Goal: Task Accomplishment & Management: Manage account settings

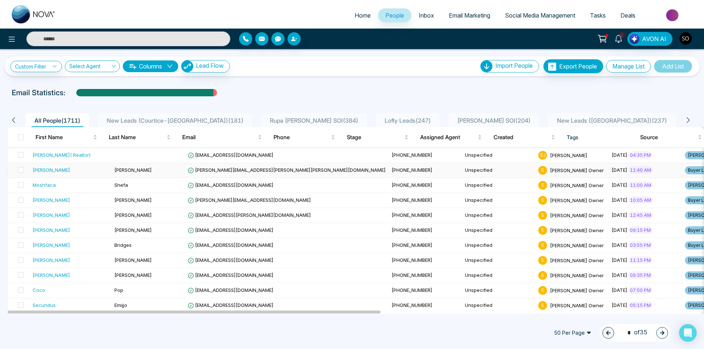
click at [44, 172] on div "[PERSON_NAME]" at bounding box center [51, 169] width 37 height 7
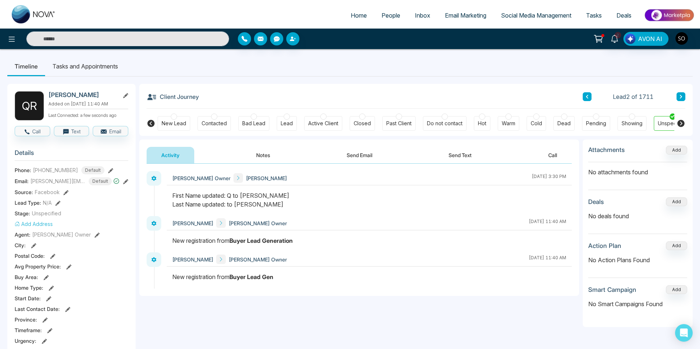
click at [266, 158] on button "Notes" at bounding box center [262, 155] width 43 height 16
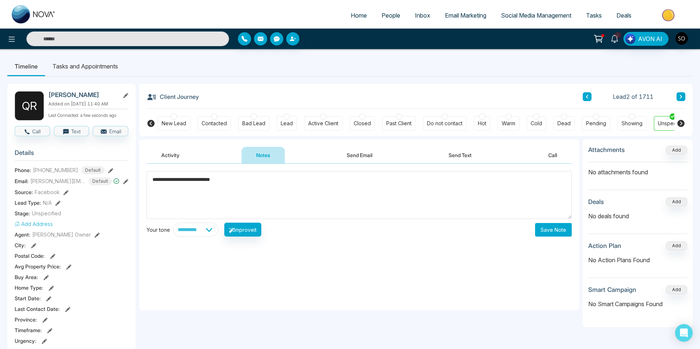
type textarea "**********"
click at [558, 229] on button "Save Note" at bounding box center [553, 230] width 37 height 14
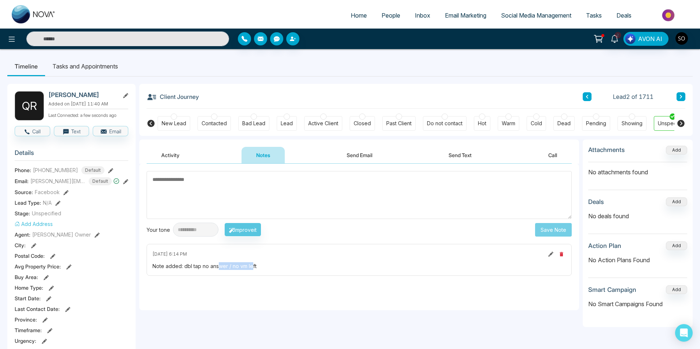
drag, startPoint x: 251, startPoint y: 266, endPoint x: 239, endPoint y: 269, distance: 12.8
click at [225, 269] on div "Note added: dbl tap no answer / no vm left" at bounding box center [358, 266] width 413 height 8
drag, startPoint x: 256, startPoint y: 266, endPoint x: 183, endPoint y: 272, distance: 73.5
click at [183, 272] on div "[DATE] 6:14 PM Note added: dbl tap no answer / no vm left" at bounding box center [359, 260] width 425 height 32
copy div "dbl tap no answer / no vm left"
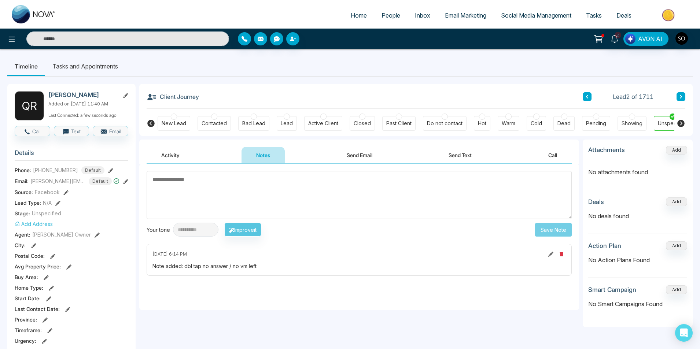
click at [429, 257] on div "[DATE] 6:14 PM" at bounding box center [358, 254] width 413 height 9
click at [686, 95] on div "Client Journey Lead 2 of 1711 New Lead Contacted Bad Lead Lead Active Client Cl…" at bounding box center [415, 110] width 553 height 52
click at [682, 96] on icon at bounding box center [681, 97] width 4 height 4
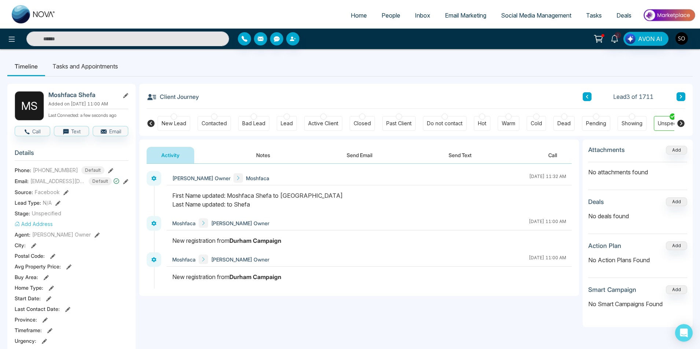
click at [262, 152] on button "Notes" at bounding box center [262, 155] width 43 height 16
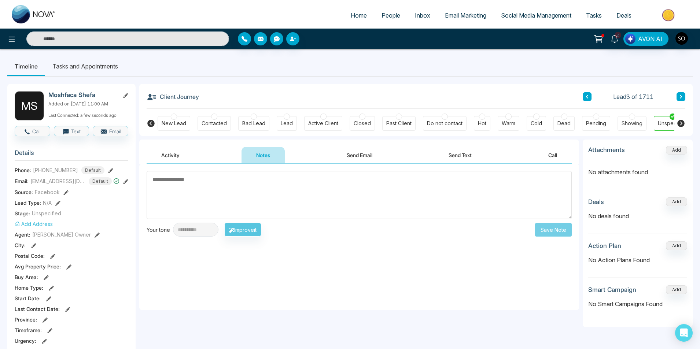
click at [226, 189] on textarea at bounding box center [359, 195] width 425 height 48
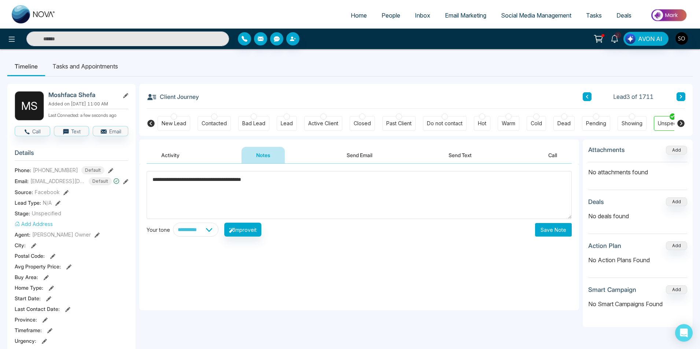
type textarea "**********"
click at [549, 228] on button "Save Note" at bounding box center [553, 230] width 37 height 14
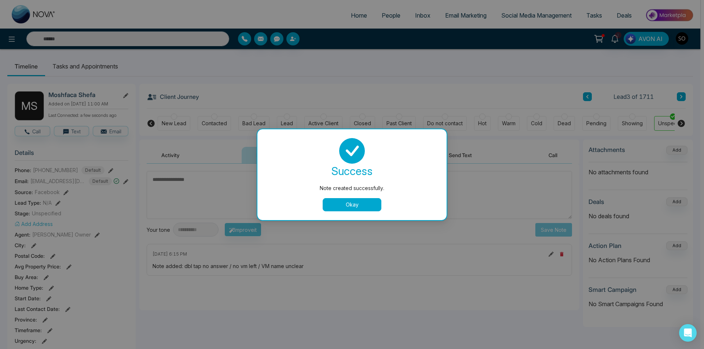
click at [368, 203] on button "Okay" at bounding box center [351, 204] width 59 height 13
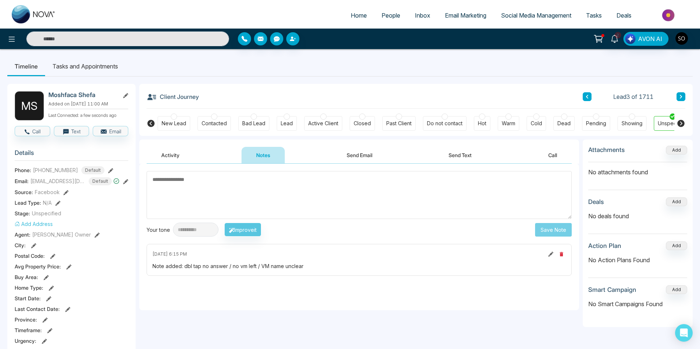
click at [678, 96] on button at bounding box center [680, 96] width 9 height 9
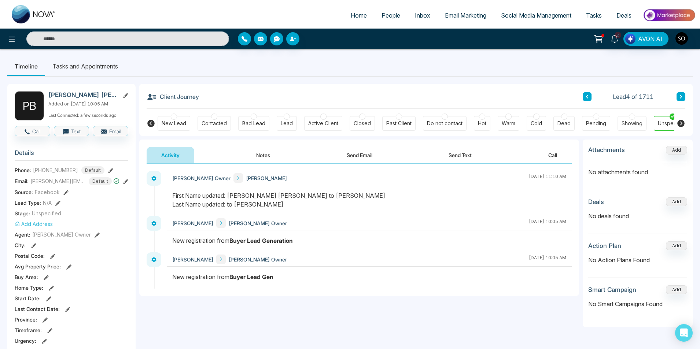
click at [255, 153] on button "Notes" at bounding box center [262, 155] width 43 height 16
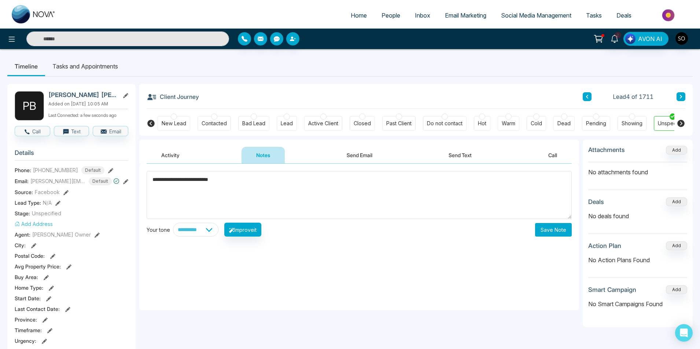
type textarea "**********"
click at [555, 230] on button "Save Note" at bounding box center [553, 230] width 37 height 14
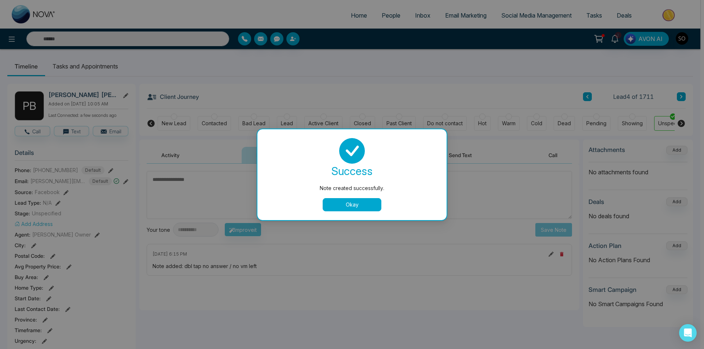
click at [337, 199] on button "Okay" at bounding box center [351, 204] width 59 height 13
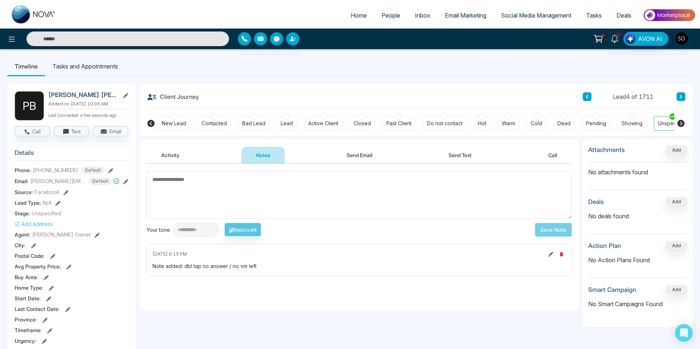
click at [681, 97] on icon at bounding box center [681, 97] width 2 height 4
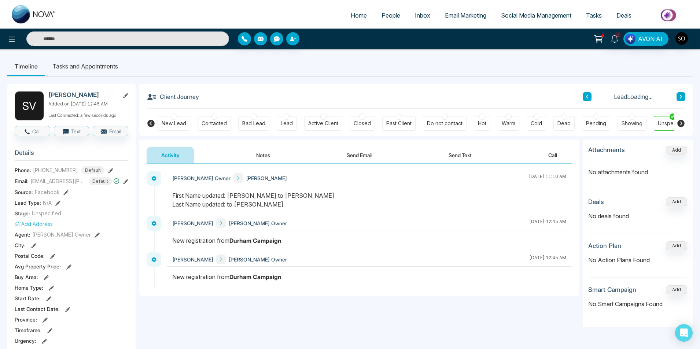
click at [258, 155] on button "Notes" at bounding box center [262, 155] width 43 height 16
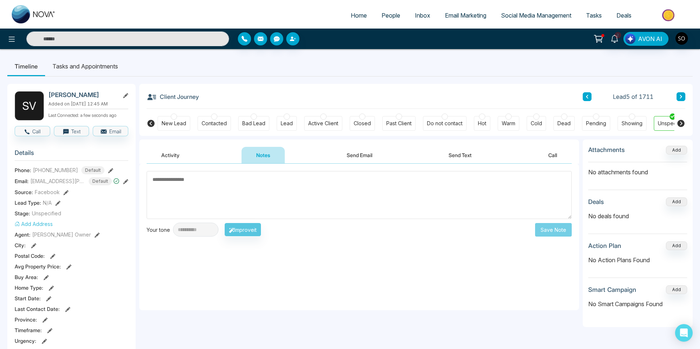
click at [233, 196] on textarea at bounding box center [359, 195] width 425 height 48
drag, startPoint x: 226, startPoint y: 184, endPoint x: 198, endPoint y: 184, distance: 28.2
click at [198, 184] on textarea "**********" at bounding box center [359, 195] width 425 height 48
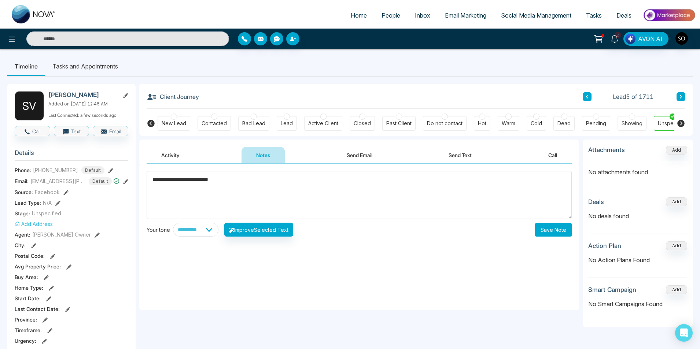
click at [195, 184] on textarea "**********" at bounding box center [359, 195] width 425 height 48
click at [196, 182] on textarea "**********" at bounding box center [359, 195] width 425 height 48
type textarea "**********"
click at [544, 235] on button "Save Note" at bounding box center [553, 230] width 37 height 14
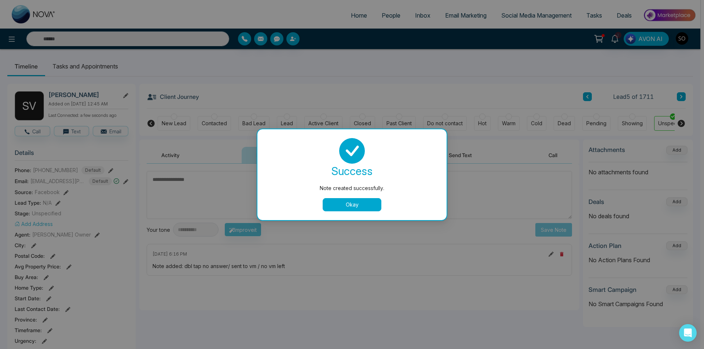
click at [355, 199] on button "Okay" at bounding box center [351, 204] width 59 height 13
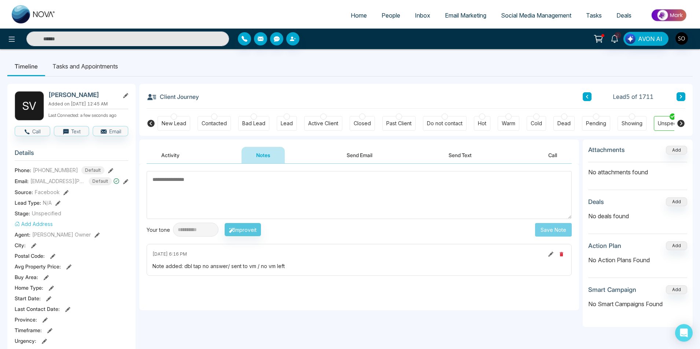
click at [679, 93] on button at bounding box center [680, 96] width 9 height 9
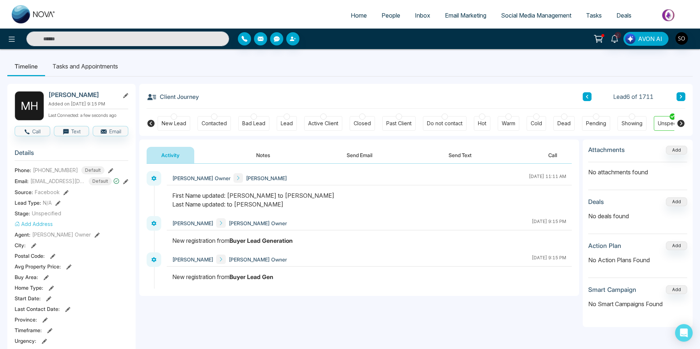
click at [256, 154] on button "Notes" at bounding box center [262, 155] width 43 height 16
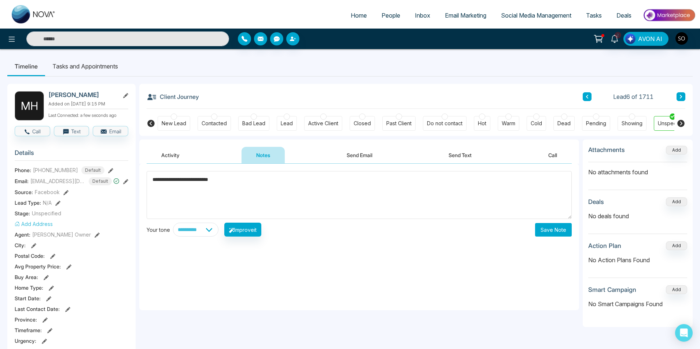
type textarea "**********"
click at [554, 233] on button "Save Note" at bounding box center [553, 230] width 37 height 14
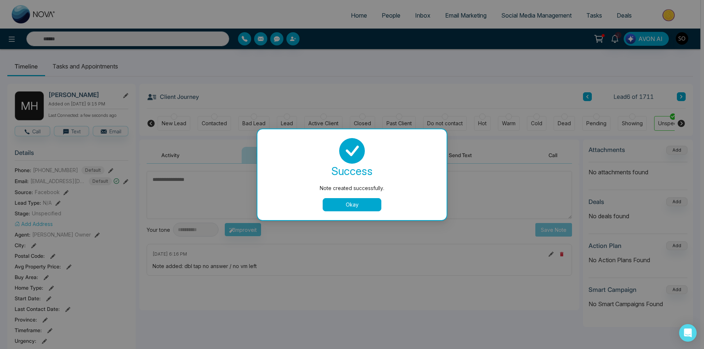
click at [373, 207] on button "Okay" at bounding box center [351, 204] width 59 height 13
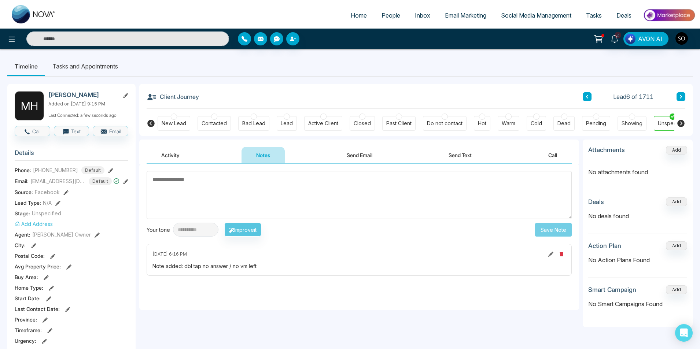
click at [683, 94] on button at bounding box center [680, 96] width 9 height 9
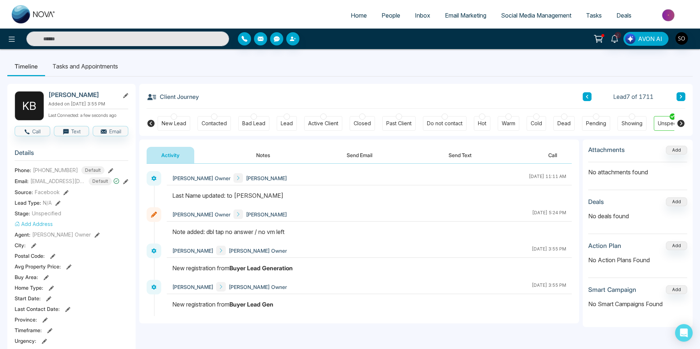
click at [679, 96] on icon at bounding box center [681, 97] width 4 height 4
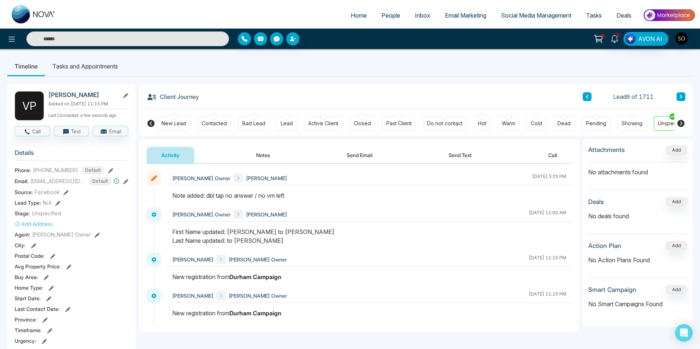
click at [680, 96] on icon at bounding box center [681, 97] width 4 height 4
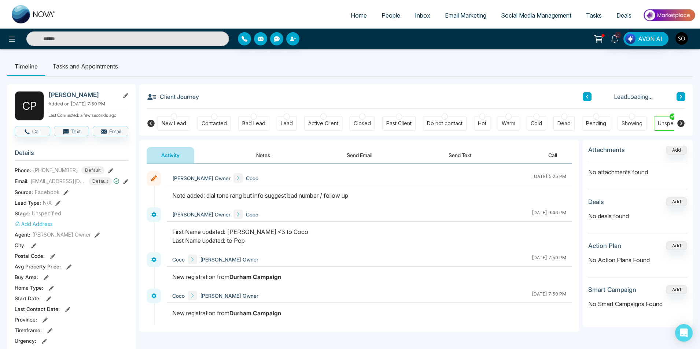
click at [680, 96] on icon at bounding box center [681, 97] width 4 height 4
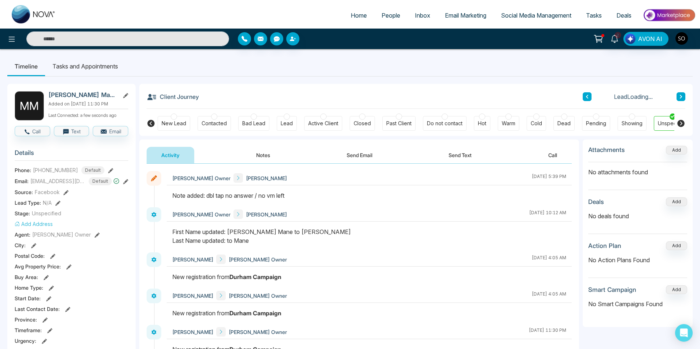
click at [680, 96] on icon at bounding box center [681, 97] width 4 height 4
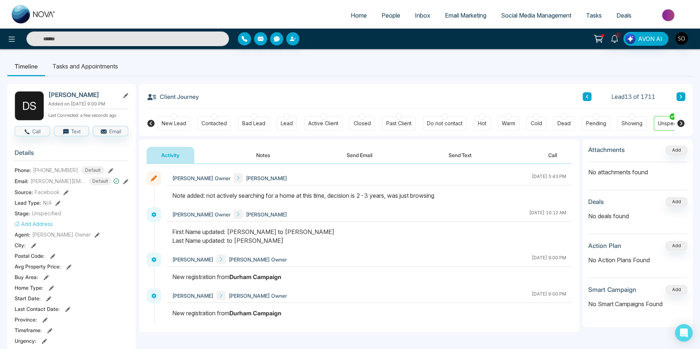
click at [680, 96] on icon at bounding box center [681, 97] width 4 height 4
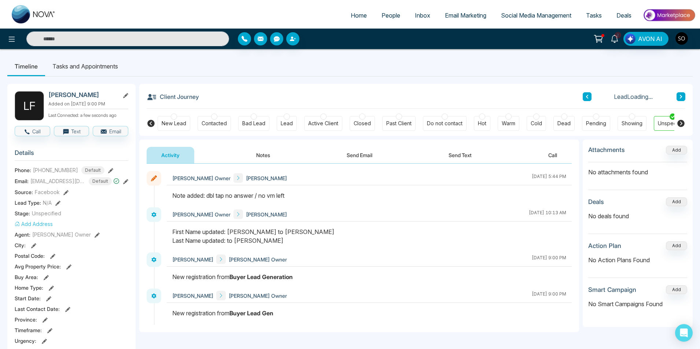
click at [680, 96] on icon at bounding box center [681, 97] width 4 height 4
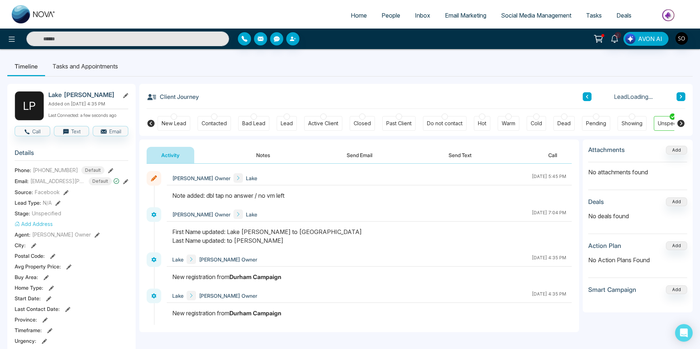
click at [680, 97] on icon at bounding box center [681, 97] width 4 height 4
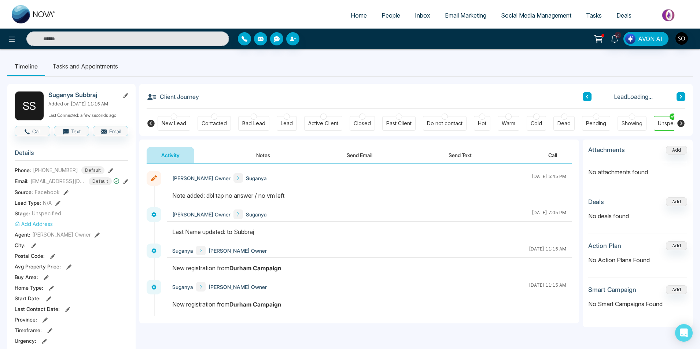
click at [680, 97] on icon at bounding box center [681, 97] width 4 height 4
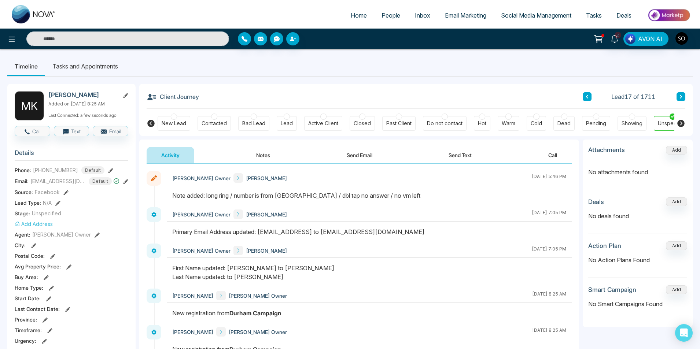
click at [682, 97] on icon at bounding box center [681, 97] width 4 height 4
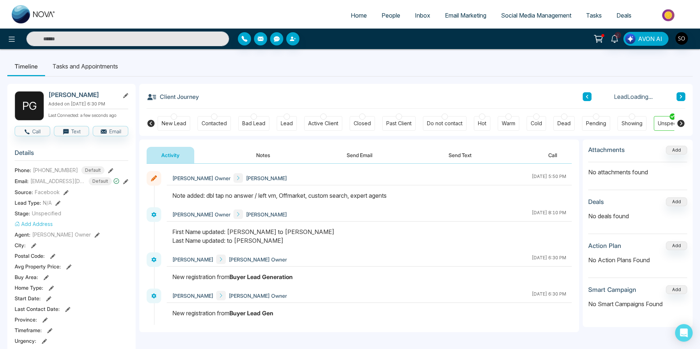
click at [682, 97] on icon at bounding box center [681, 97] width 4 height 4
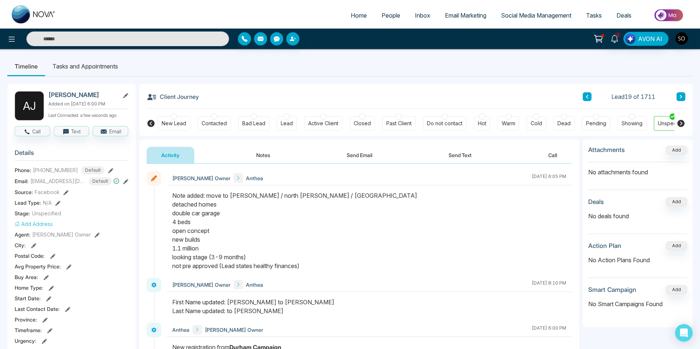
click at [682, 97] on icon at bounding box center [681, 97] width 4 height 4
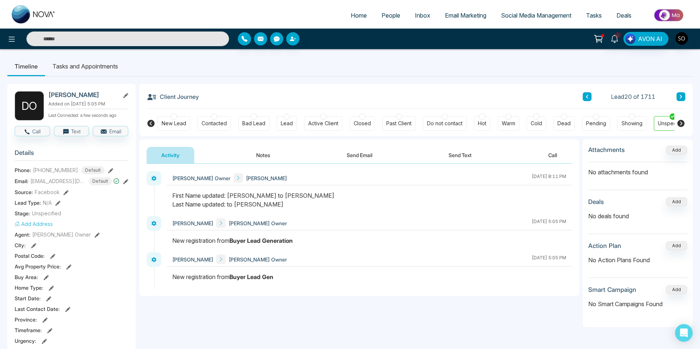
click at [263, 154] on button "Notes" at bounding box center [262, 155] width 43 height 16
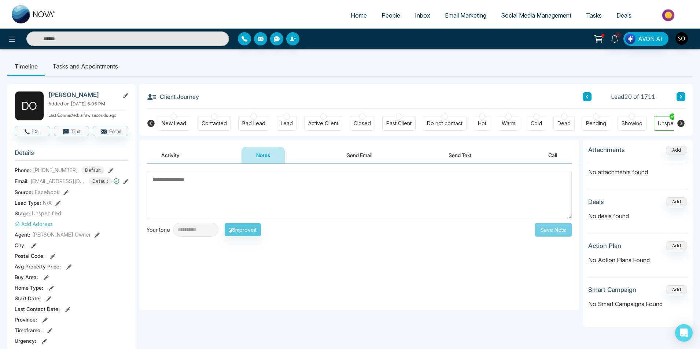
click at [205, 190] on textarea at bounding box center [359, 195] width 425 height 48
type textarea "**********"
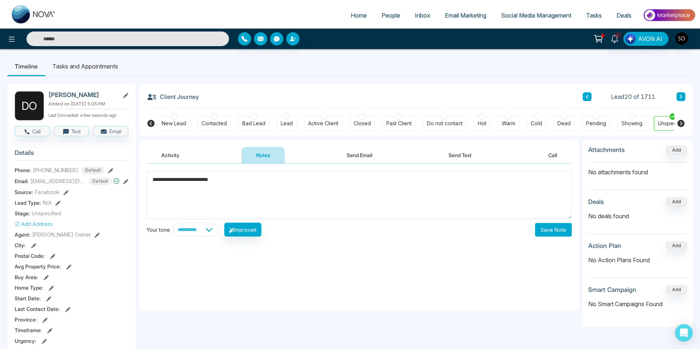
click at [551, 231] on button "Save Note" at bounding box center [553, 230] width 37 height 14
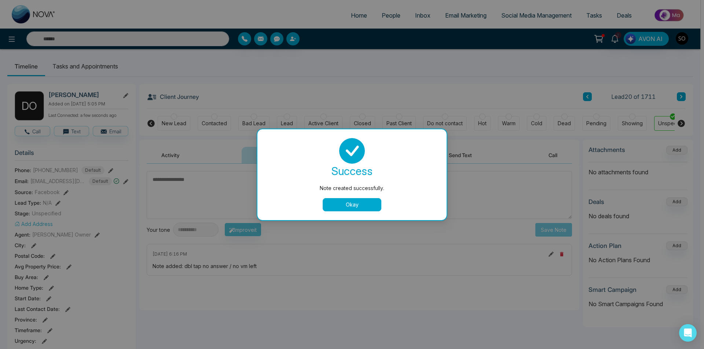
click at [353, 206] on button "Okay" at bounding box center [351, 204] width 59 height 13
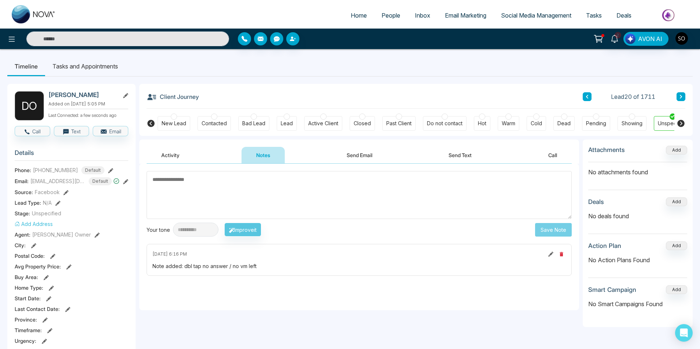
click at [95, 233] on icon at bounding box center [97, 235] width 5 height 5
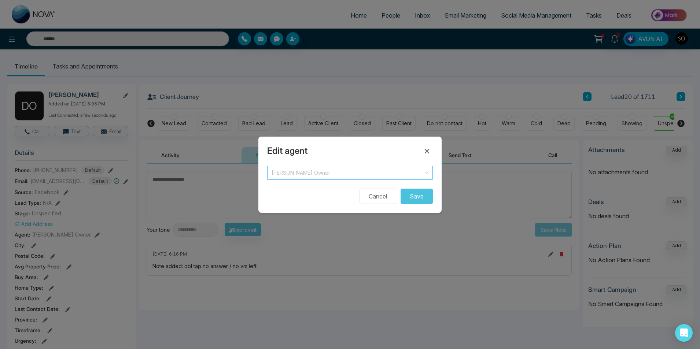
click at [328, 173] on span "[PERSON_NAME] Owner" at bounding box center [350, 173] width 157 height 10
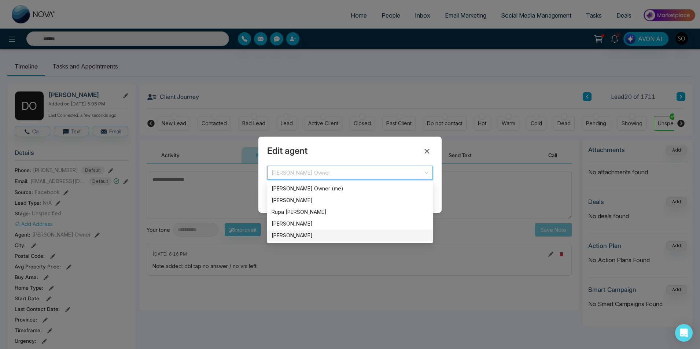
click at [301, 233] on div "[PERSON_NAME]" at bounding box center [350, 236] width 157 height 8
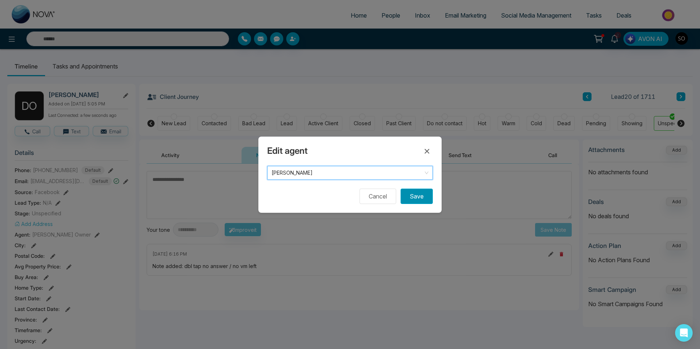
click at [426, 195] on button "Save" at bounding box center [417, 196] width 32 height 15
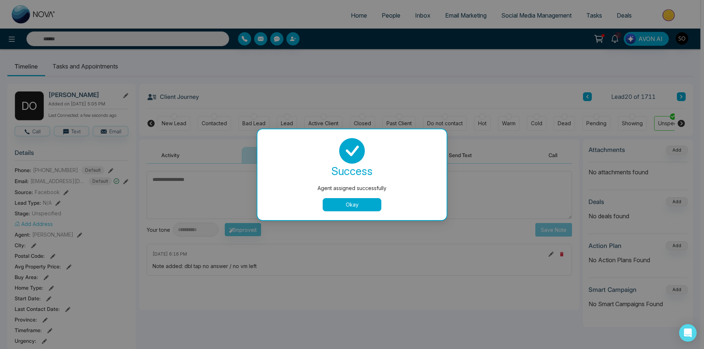
click at [338, 199] on button "Okay" at bounding box center [351, 204] width 59 height 13
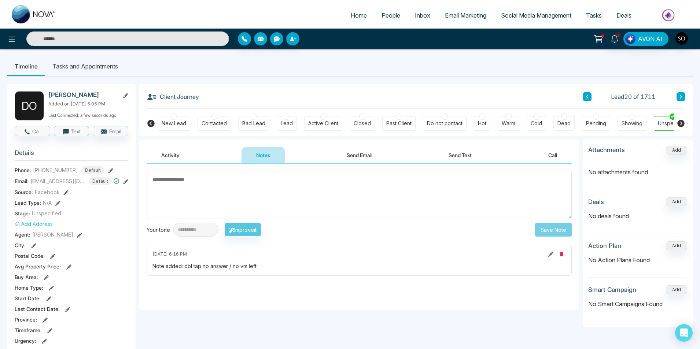
click at [344, 202] on textarea at bounding box center [359, 195] width 425 height 48
click at [679, 95] on button at bounding box center [680, 96] width 9 height 9
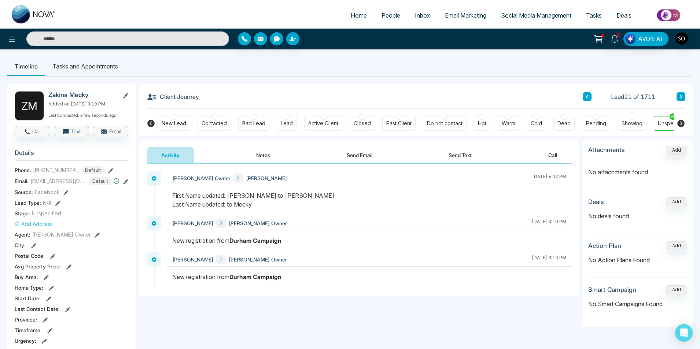
click at [250, 152] on button "Notes" at bounding box center [262, 155] width 43 height 16
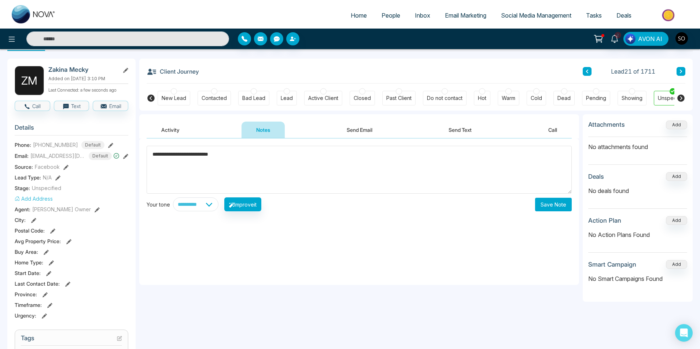
scroll to position [25, 0]
type textarea "**********"
click at [546, 206] on button "Save Note" at bounding box center [553, 206] width 37 height 14
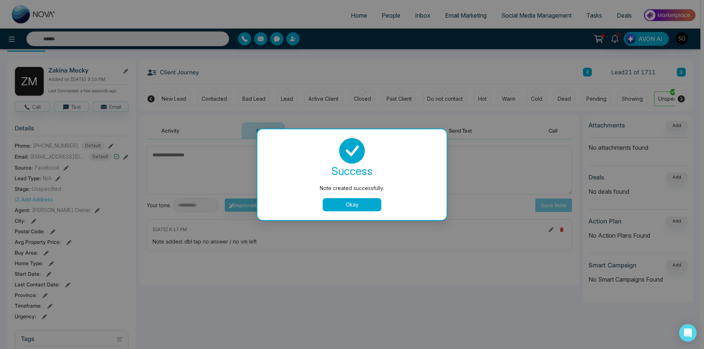
click at [338, 210] on button "Okay" at bounding box center [351, 204] width 59 height 13
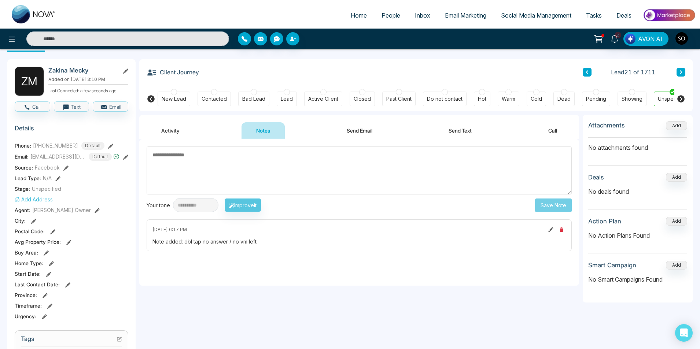
click at [95, 210] on icon at bounding box center [97, 210] width 5 height 5
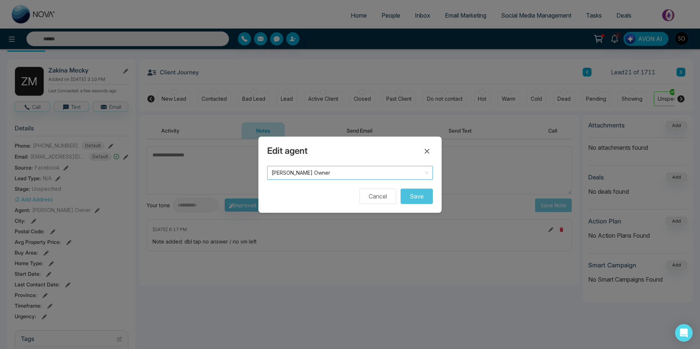
click at [407, 175] on span "[PERSON_NAME] Owner" at bounding box center [350, 173] width 157 height 10
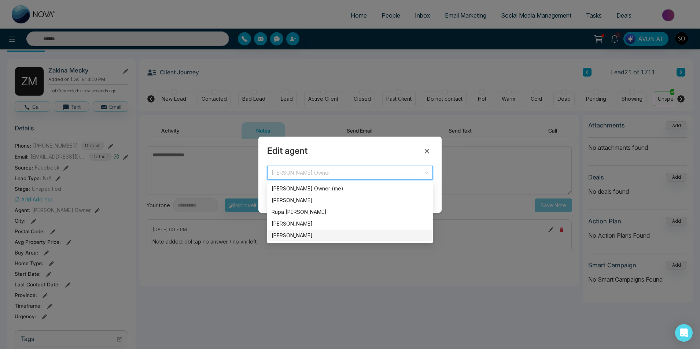
click at [295, 234] on div "[PERSON_NAME]" at bounding box center [350, 236] width 157 height 8
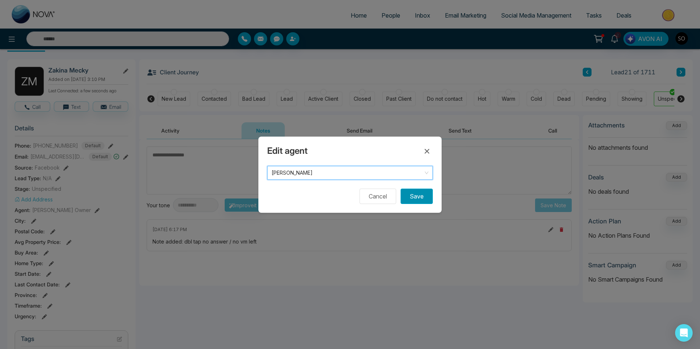
click at [420, 196] on button "Save" at bounding box center [417, 196] width 32 height 15
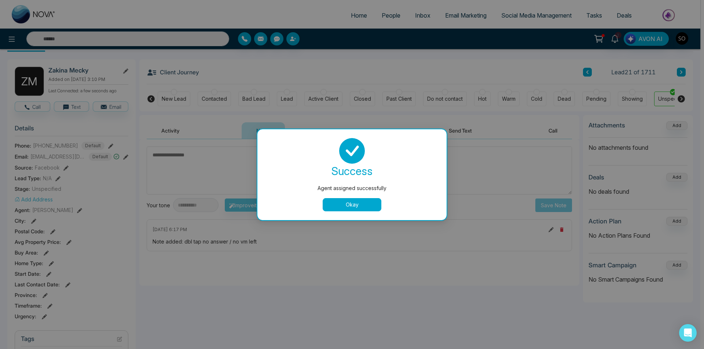
click at [358, 203] on button "Okay" at bounding box center [351, 204] width 59 height 13
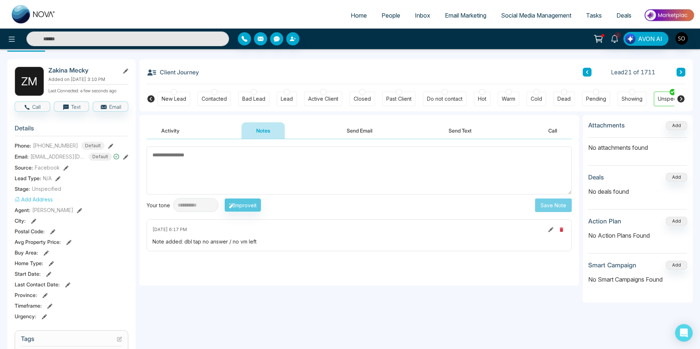
click at [683, 70] on button at bounding box center [680, 72] width 9 height 9
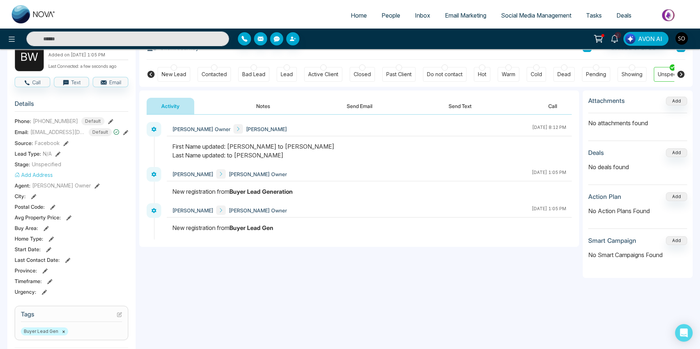
scroll to position [49, 0]
click at [254, 106] on button "Notes" at bounding box center [262, 106] width 43 height 16
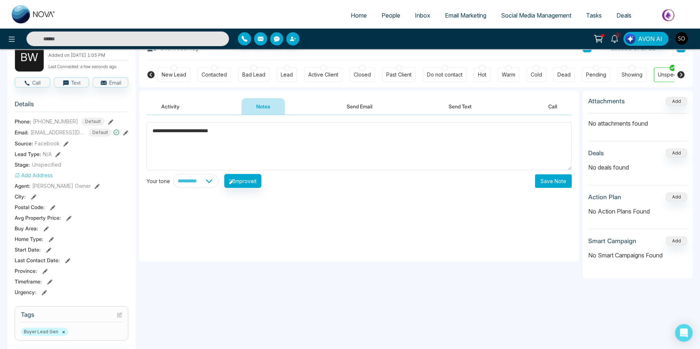
type textarea "**********"
click at [547, 178] on button "Save Note" at bounding box center [553, 181] width 37 height 14
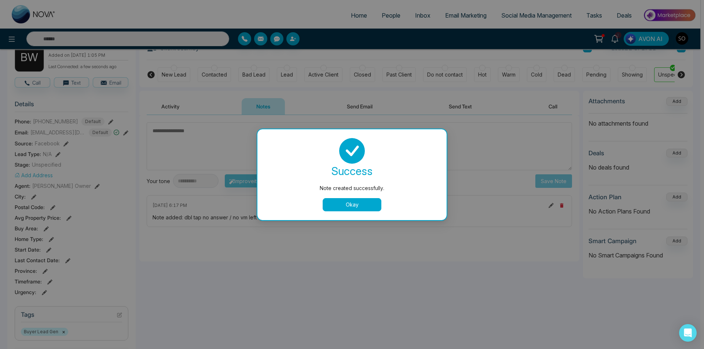
click at [338, 203] on button "Okay" at bounding box center [351, 204] width 59 height 13
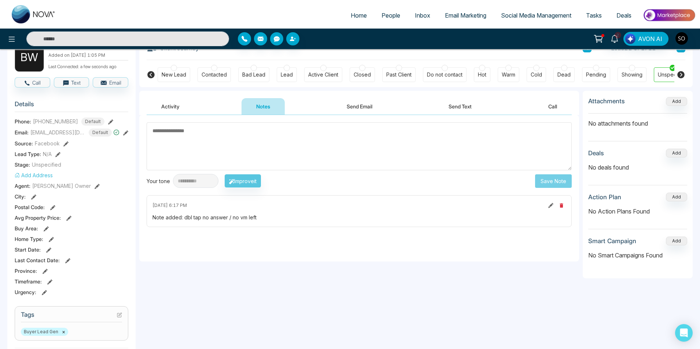
click at [95, 185] on icon at bounding box center [97, 186] width 5 height 5
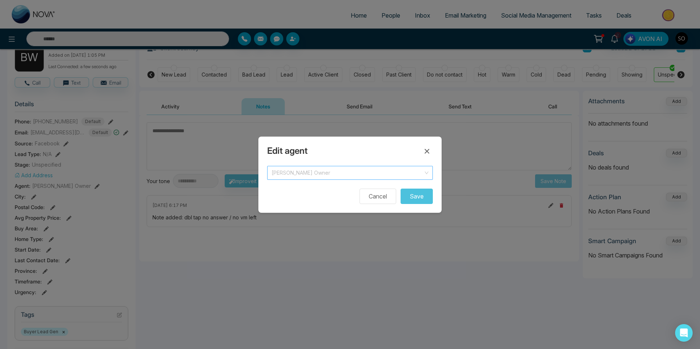
click at [322, 167] on input "search" at bounding box center [348, 171] width 152 height 11
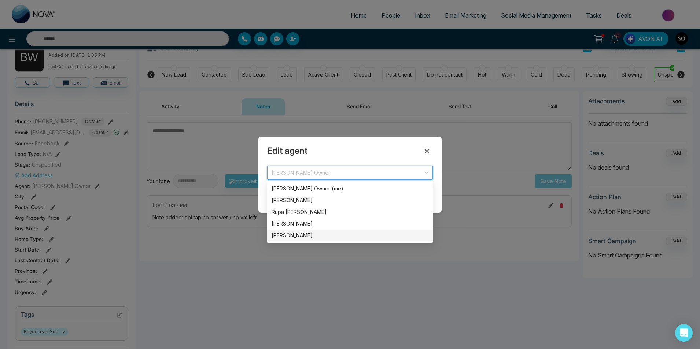
click at [298, 234] on div "[PERSON_NAME]" at bounding box center [350, 236] width 157 height 8
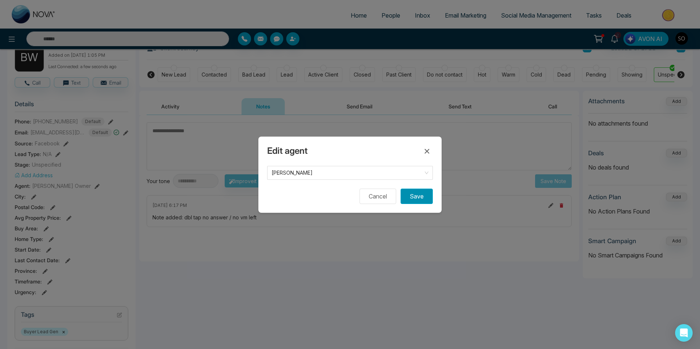
click at [415, 196] on button "Save" at bounding box center [417, 196] width 32 height 15
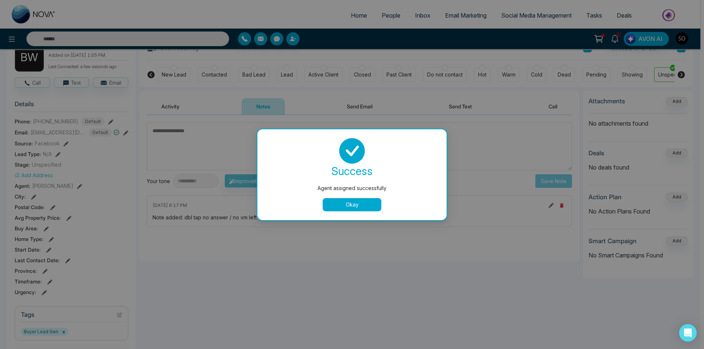
click at [369, 202] on button "Okay" at bounding box center [351, 204] width 59 height 13
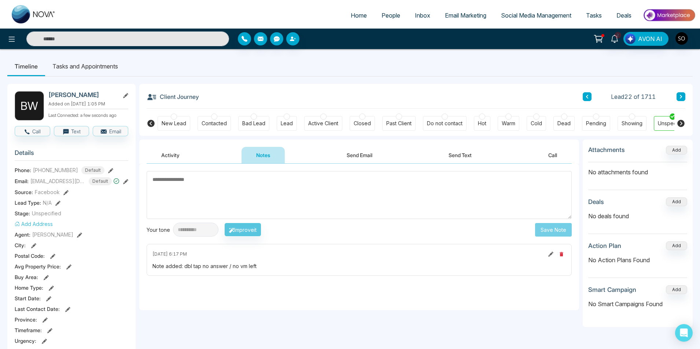
click at [680, 96] on icon at bounding box center [681, 97] width 4 height 4
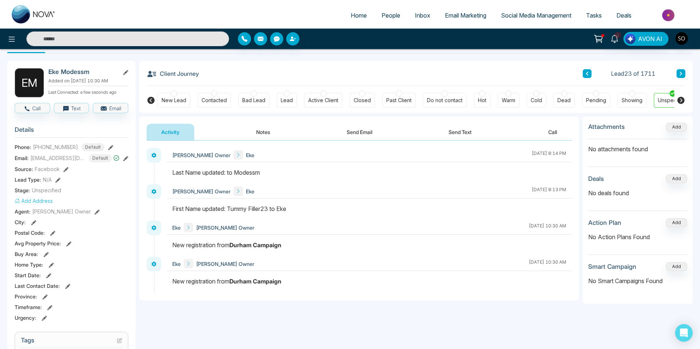
scroll to position [25, 0]
click at [255, 132] on button "Notes" at bounding box center [262, 130] width 43 height 16
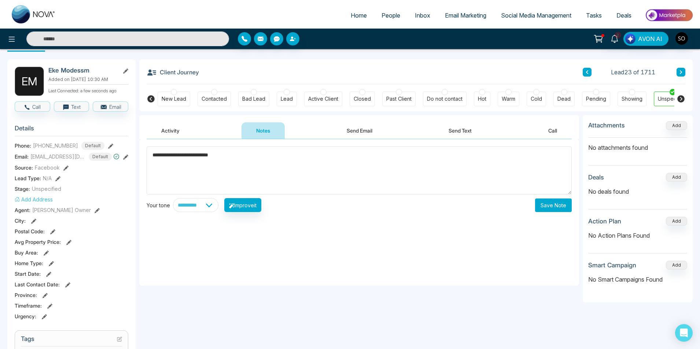
type textarea "**********"
click at [564, 209] on button "Save Note" at bounding box center [553, 206] width 37 height 14
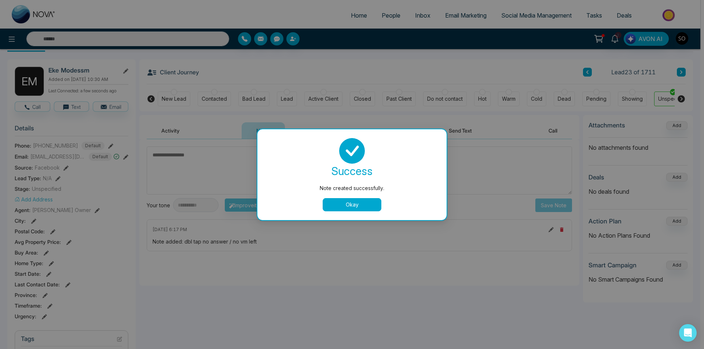
click at [339, 203] on button "Okay" at bounding box center [351, 204] width 59 height 13
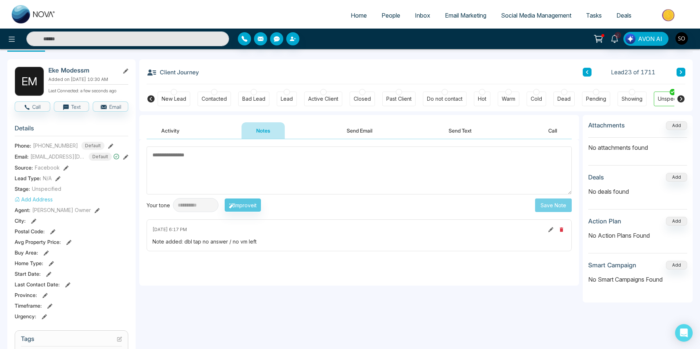
click at [95, 213] on icon at bounding box center [97, 210] width 5 height 5
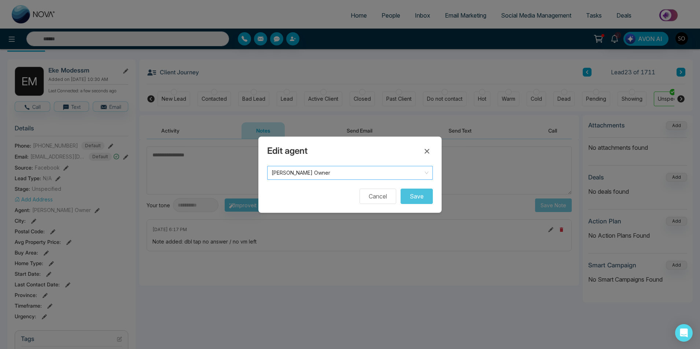
click at [332, 178] on span at bounding box center [348, 172] width 152 height 13
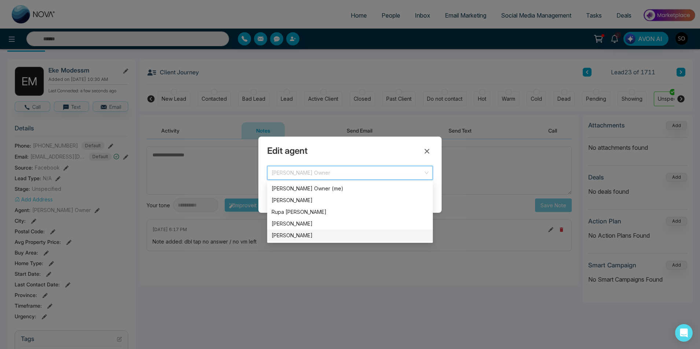
click at [299, 237] on div "[PERSON_NAME]" at bounding box center [350, 236] width 157 height 8
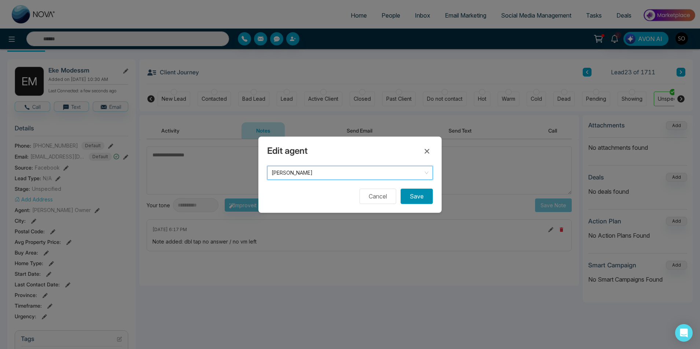
click at [418, 197] on button "Save" at bounding box center [417, 196] width 32 height 15
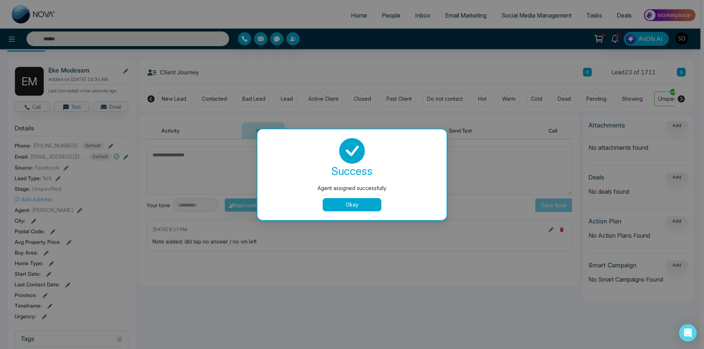
click at [359, 210] on button "Okay" at bounding box center [351, 204] width 59 height 13
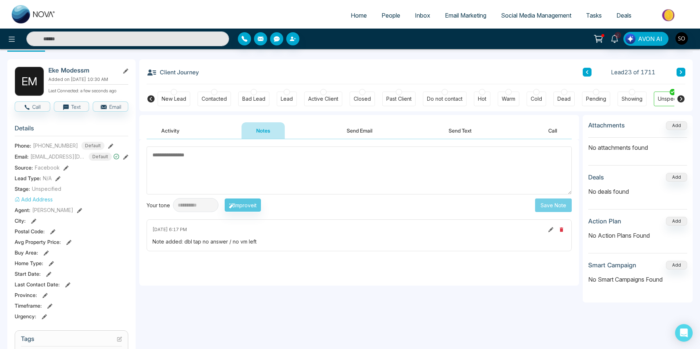
click at [678, 75] on button at bounding box center [680, 72] width 9 height 9
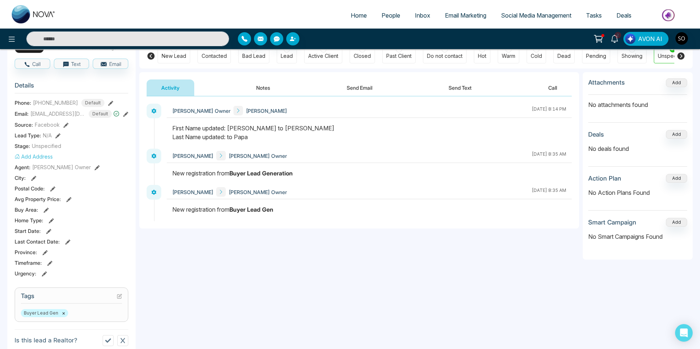
scroll to position [73, 0]
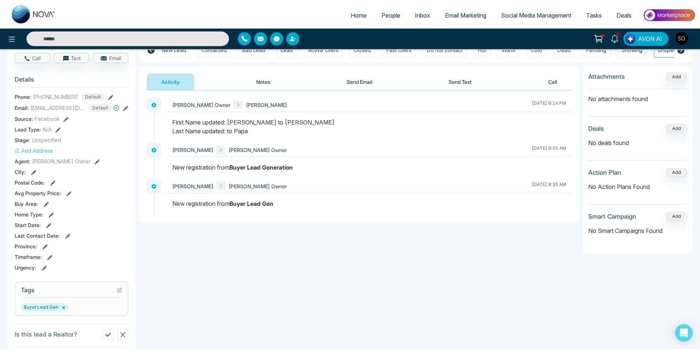
click at [95, 159] on icon at bounding box center [97, 161] width 5 height 5
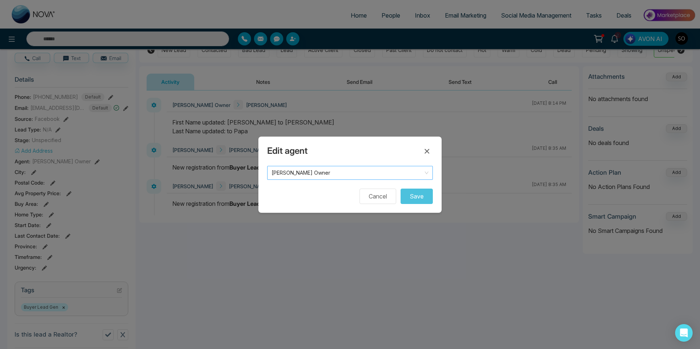
click at [349, 171] on span "[PERSON_NAME] Owner" at bounding box center [350, 173] width 157 height 10
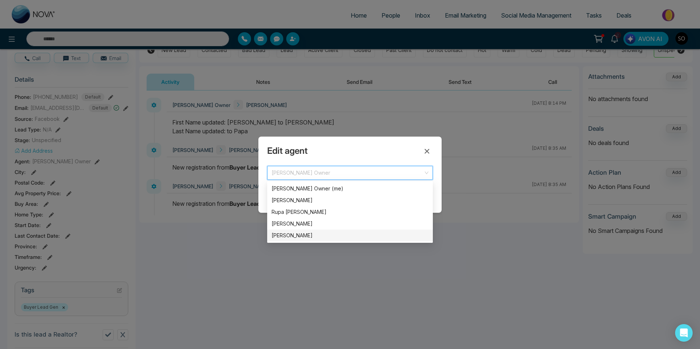
click at [288, 232] on div "[PERSON_NAME]" at bounding box center [350, 236] width 157 height 8
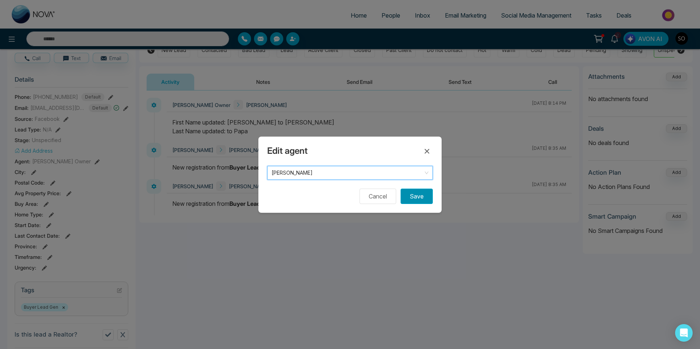
click at [414, 199] on button "Save" at bounding box center [417, 196] width 32 height 15
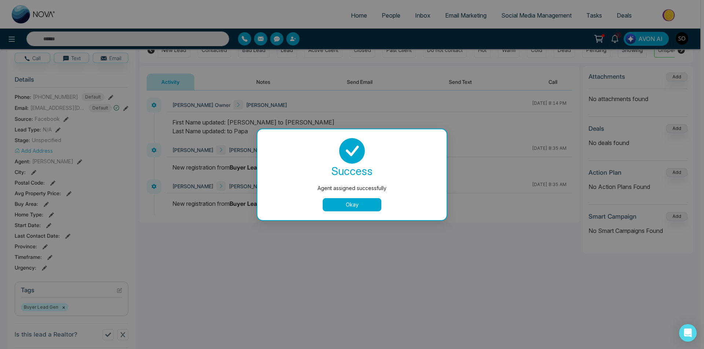
drag, startPoint x: 365, startPoint y: 211, endPoint x: 361, endPoint y: 200, distance: 11.6
click at [365, 211] on button "Okay" at bounding box center [351, 204] width 59 height 13
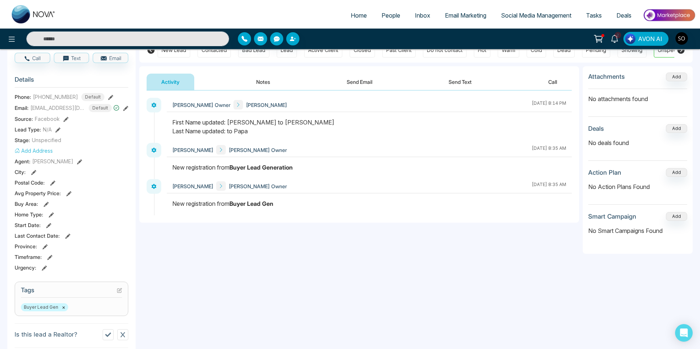
click at [268, 80] on button "Notes" at bounding box center [262, 82] width 43 height 16
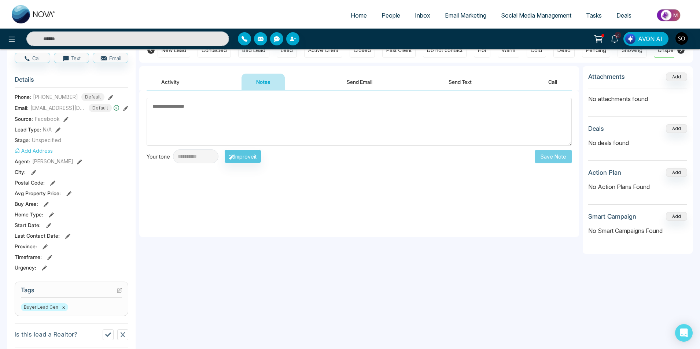
click at [236, 132] on textarea at bounding box center [359, 122] width 425 height 48
type textarea "**********"
click at [562, 157] on button "Save Note" at bounding box center [553, 157] width 37 height 14
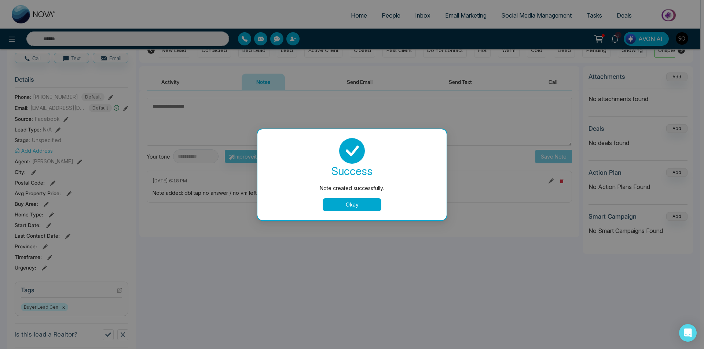
click at [342, 207] on button "Okay" at bounding box center [351, 204] width 59 height 13
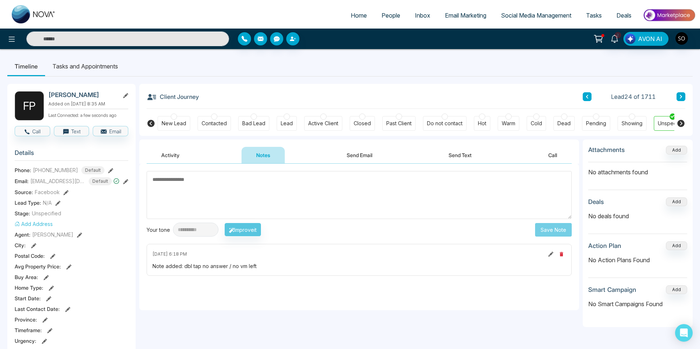
click at [680, 96] on icon at bounding box center [681, 97] width 4 height 4
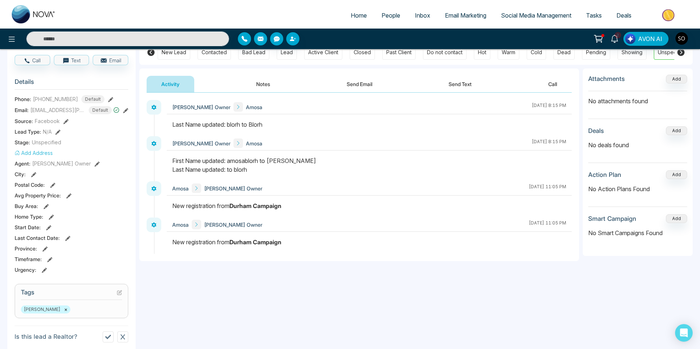
scroll to position [73, 0]
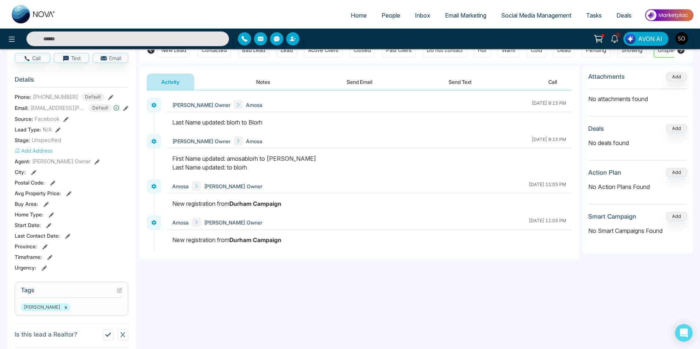
click at [95, 162] on icon at bounding box center [97, 161] width 5 height 5
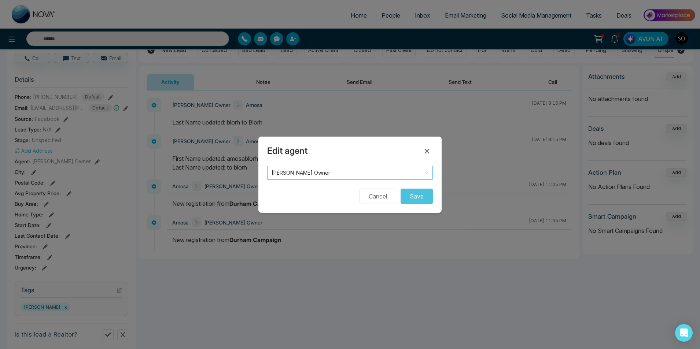
click at [295, 174] on span "[PERSON_NAME] Owner" at bounding box center [350, 173] width 157 height 10
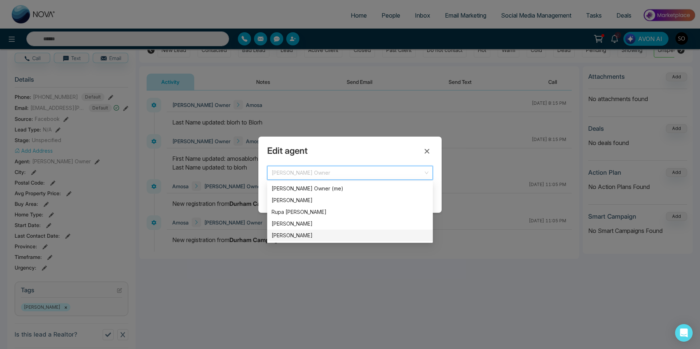
click at [294, 235] on div "[PERSON_NAME]" at bounding box center [350, 236] width 157 height 8
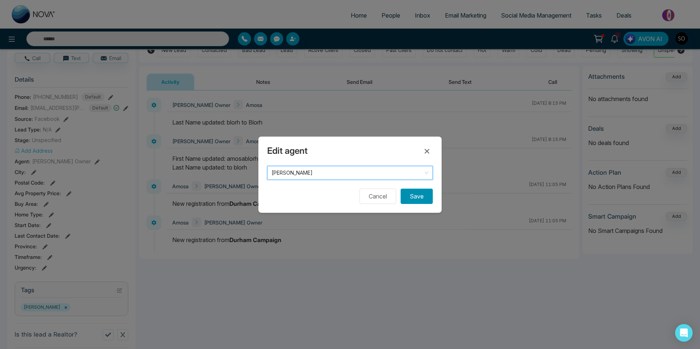
click at [418, 195] on button "Save" at bounding box center [417, 196] width 32 height 15
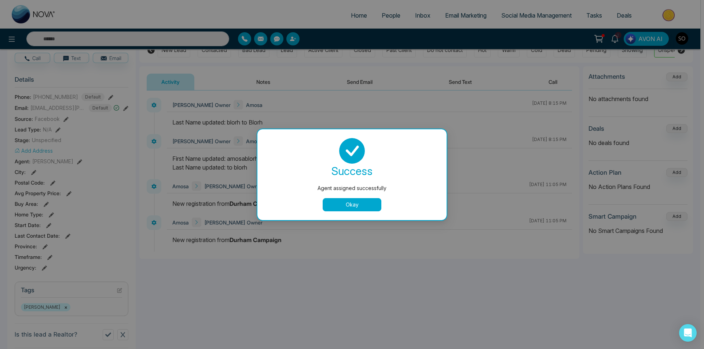
click at [358, 203] on button "Okay" at bounding box center [351, 204] width 59 height 13
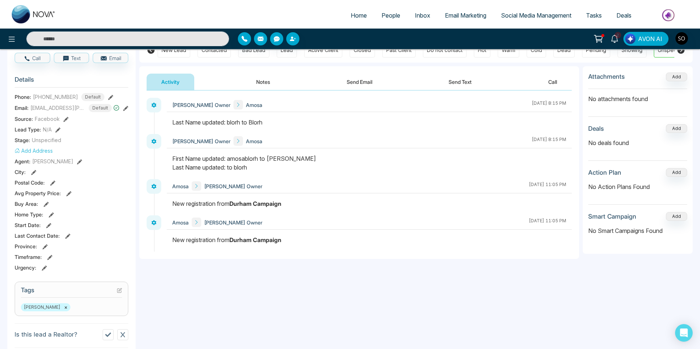
scroll to position [0, 0]
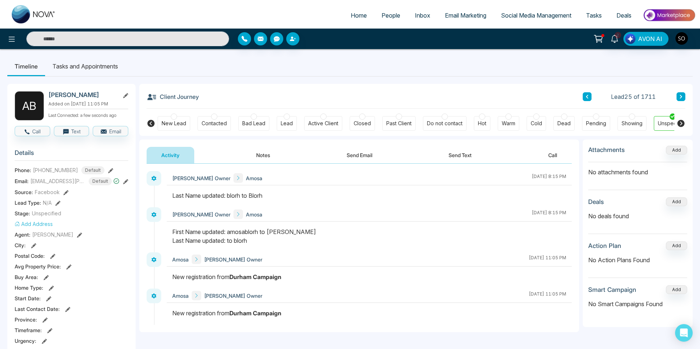
click at [257, 158] on button "Notes" at bounding box center [262, 155] width 43 height 16
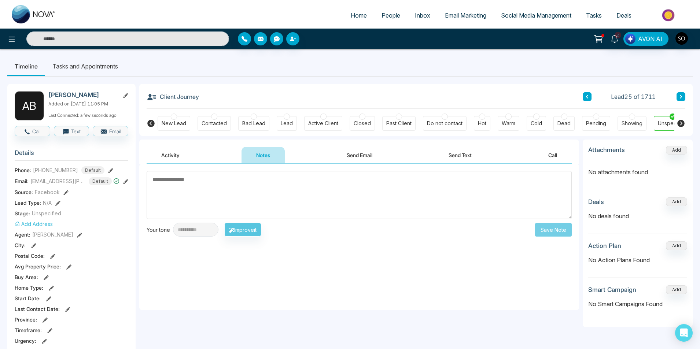
click at [681, 96] on icon at bounding box center [681, 97] width 2 height 4
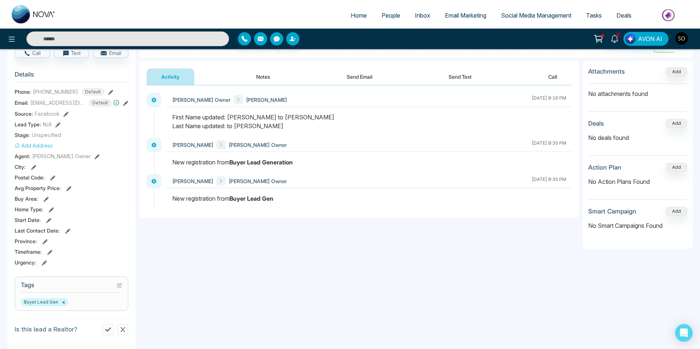
scroll to position [73, 0]
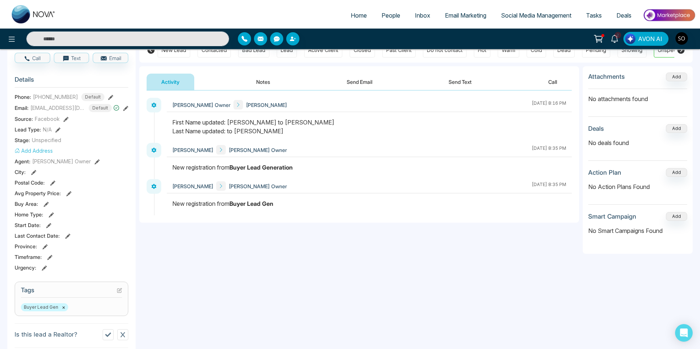
click at [261, 85] on button "Notes" at bounding box center [262, 82] width 43 height 16
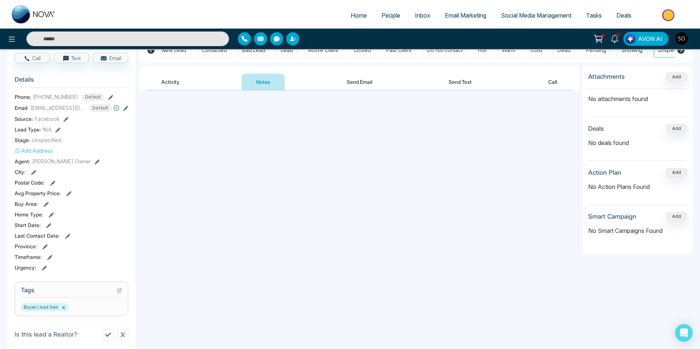
click at [205, 117] on textarea at bounding box center [359, 122] width 425 height 48
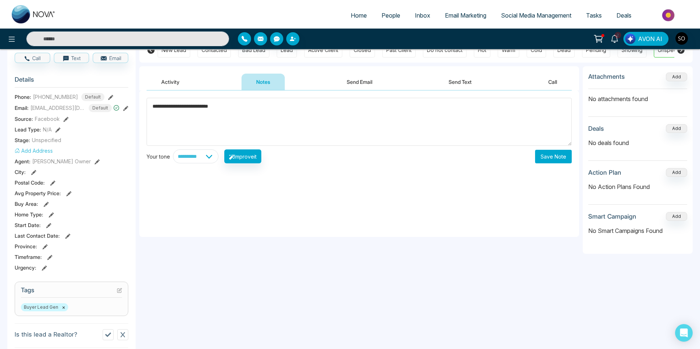
type textarea "**********"
click at [560, 154] on button "Save Note" at bounding box center [553, 157] width 37 height 14
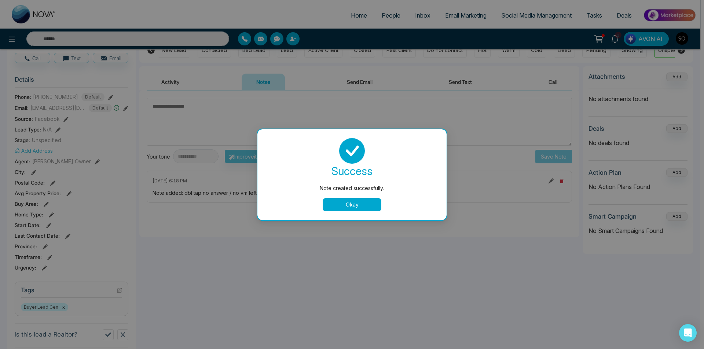
click at [367, 203] on button "Okay" at bounding box center [351, 204] width 59 height 13
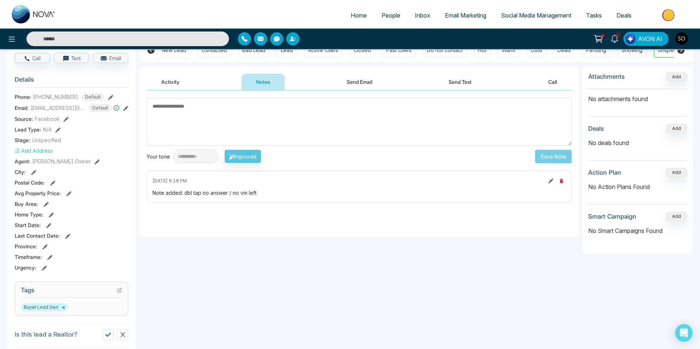
click at [95, 163] on icon at bounding box center [97, 161] width 5 height 5
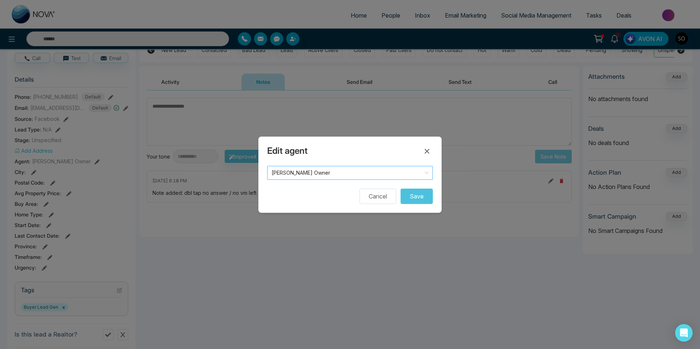
click at [344, 173] on span "[PERSON_NAME] Owner" at bounding box center [350, 173] width 157 height 10
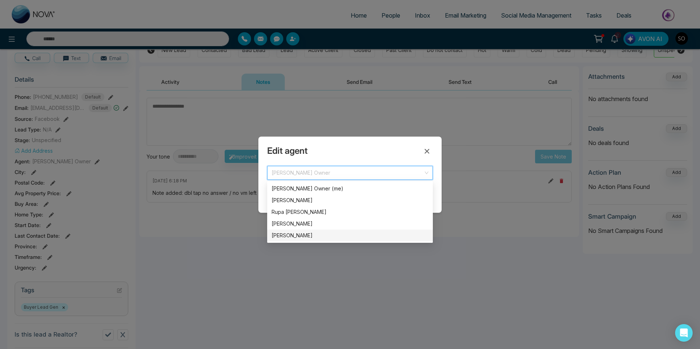
click at [295, 232] on div "[PERSON_NAME]" at bounding box center [350, 236] width 157 height 8
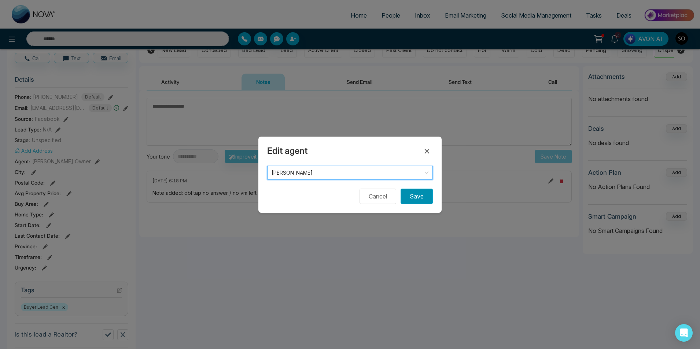
click at [412, 197] on button "Save" at bounding box center [417, 196] width 32 height 15
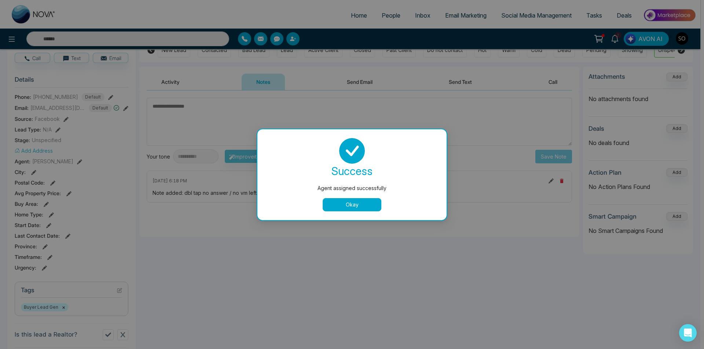
click at [359, 200] on button "Okay" at bounding box center [351, 204] width 59 height 13
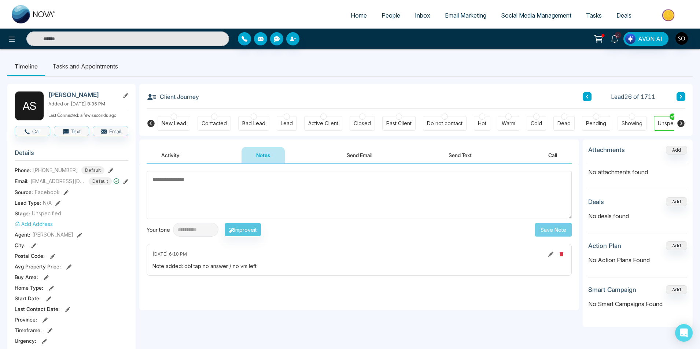
click at [674, 101] on div "Lead 26 of 1711" at bounding box center [634, 96] width 103 height 9
click at [681, 98] on icon at bounding box center [681, 97] width 4 height 4
